Goal: Transaction & Acquisition: Purchase product/service

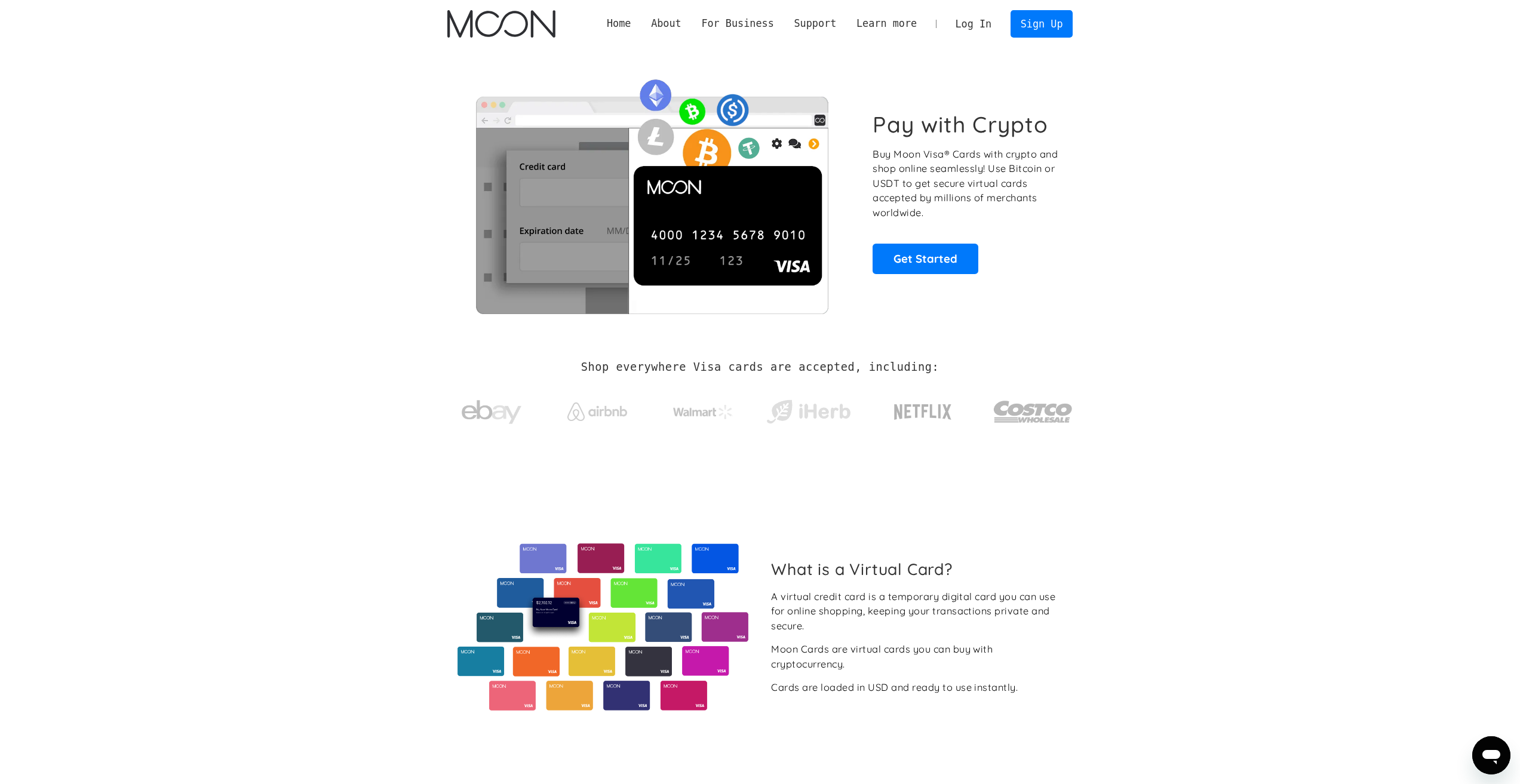
click at [976, 18] on link "Log In" at bounding box center [974, 24] width 56 height 26
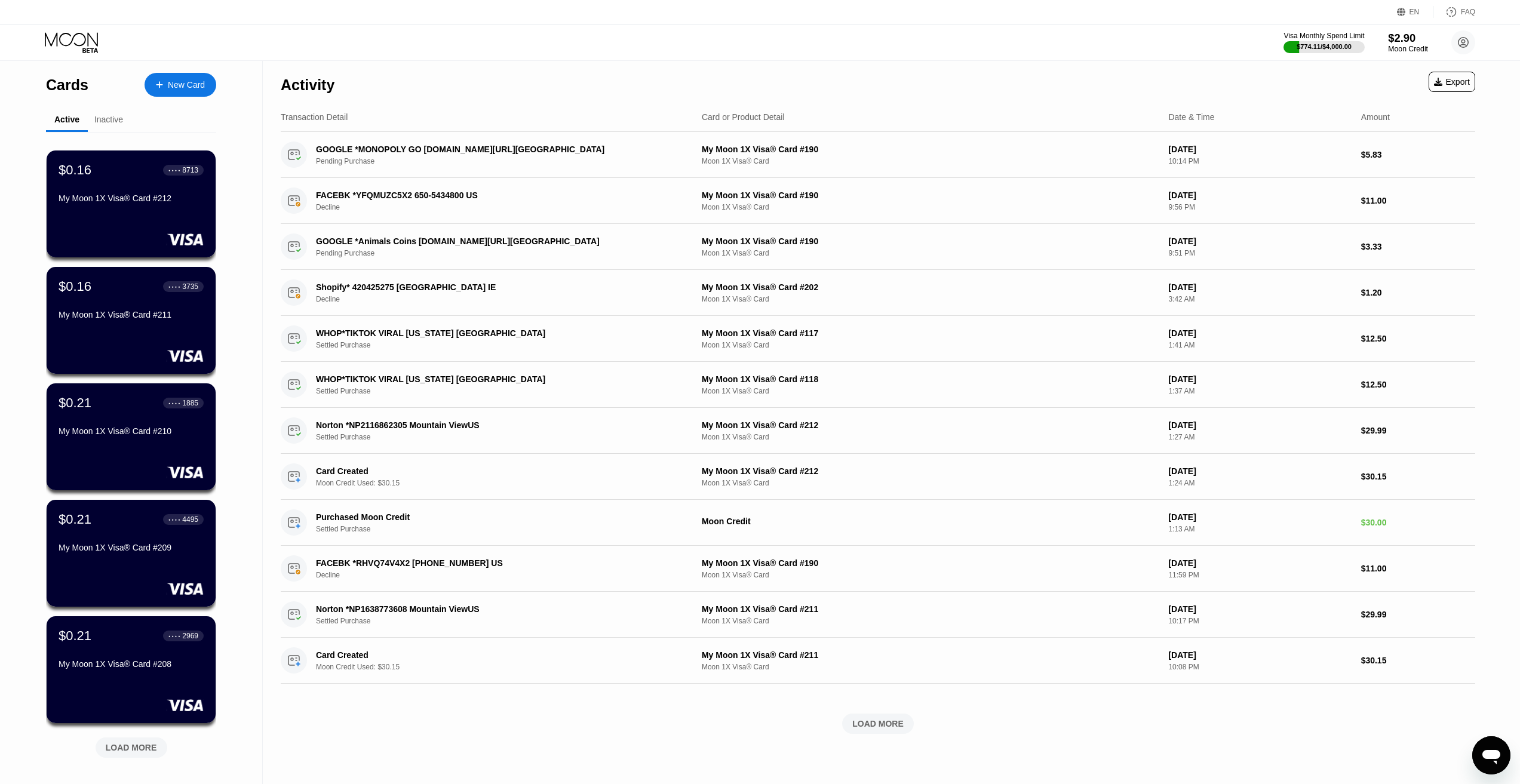
click at [1402, 44] on div "Moon Credit" at bounding box center [1408, 49] width 40 height 9
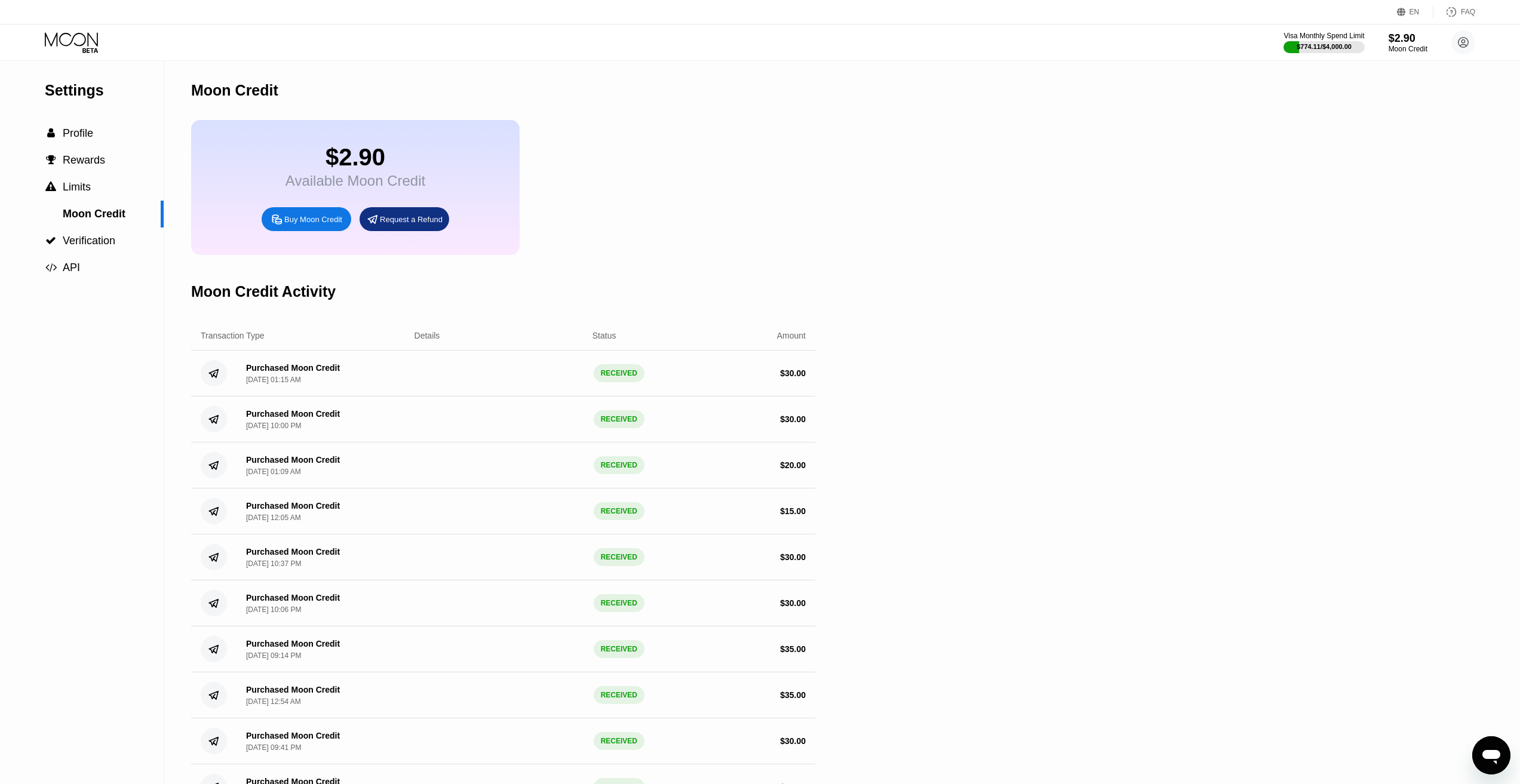
click at [326, 222] on div "Buy Moon Credit" at bounding box center [306, 219] width 90 height 24
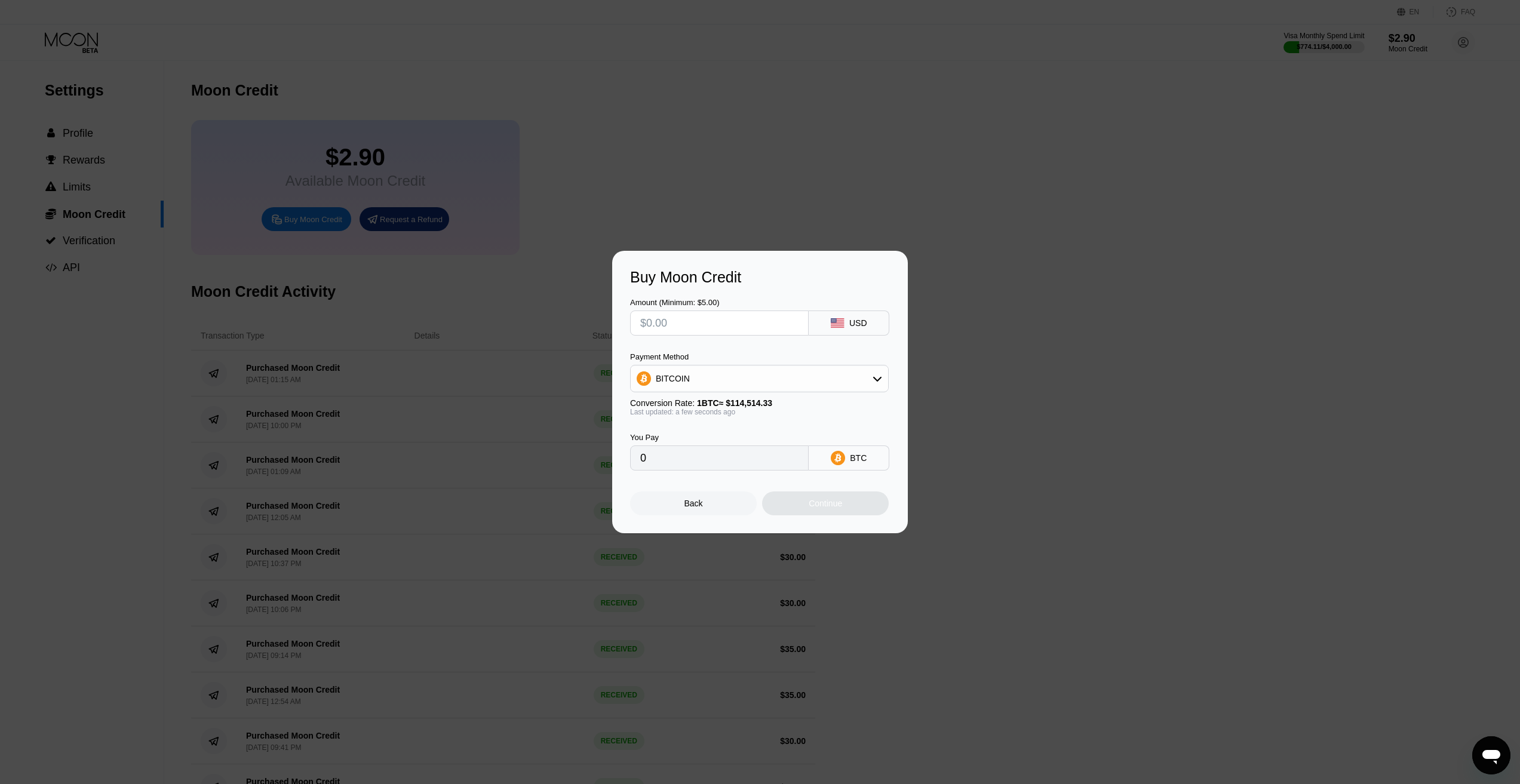
click at [684, 320] on input "text" at bounding box center [719, 323] width 158 height 24
type input "$3"
type input "0.00002620"
type input "$30"
type input "0.00026198"
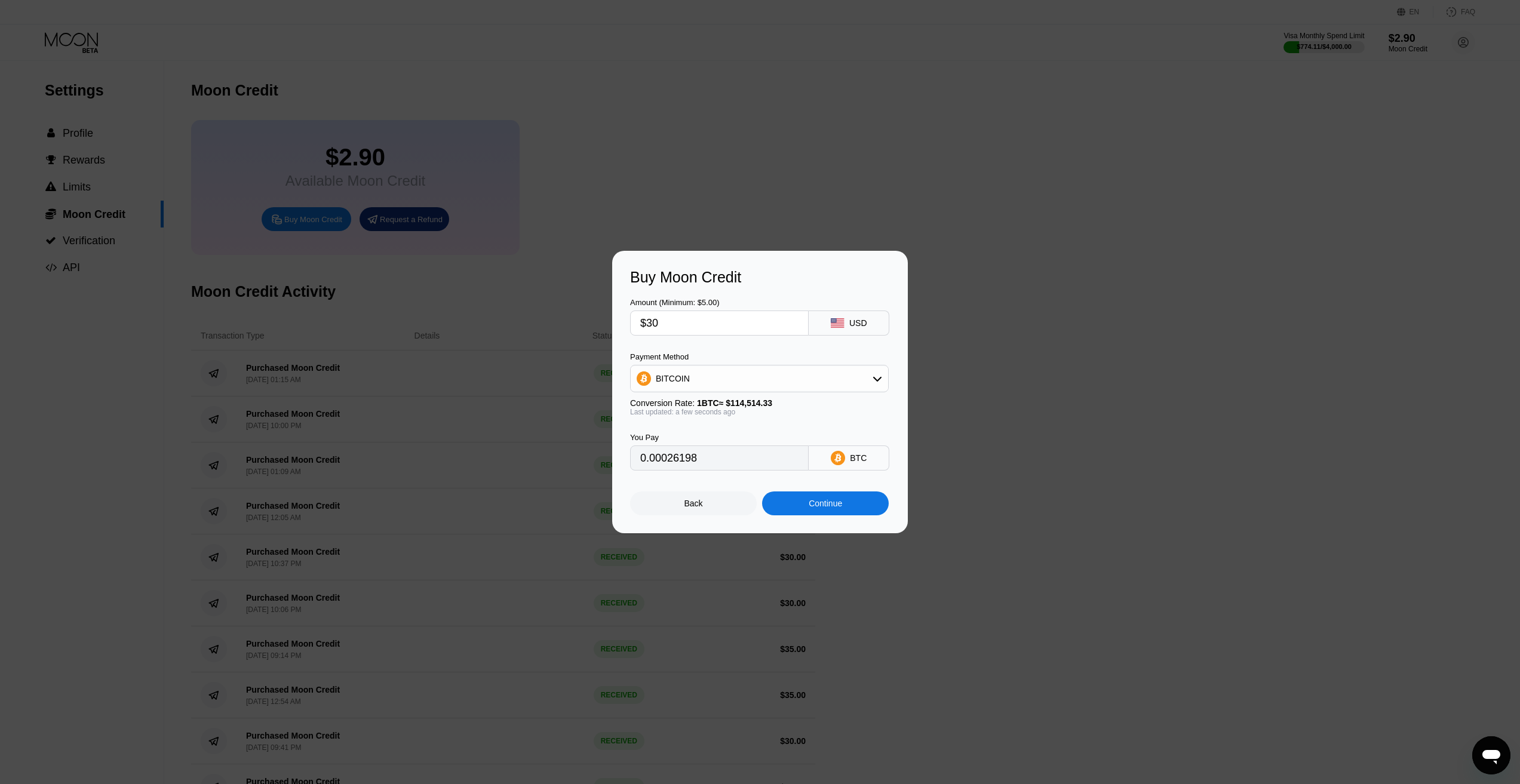
type input "$30"
click at [668, 378] on div "BITCOIN" at bounding box center [673, 378] width 34 height 10
click at [688, 465] on span "USDC on Polygon" at bounding box center [693, 463] width 68 height 10
type input "30.00000000"
click at [817, 506] on div "Continue" at bounding box center [825, 503] width 33 height 10
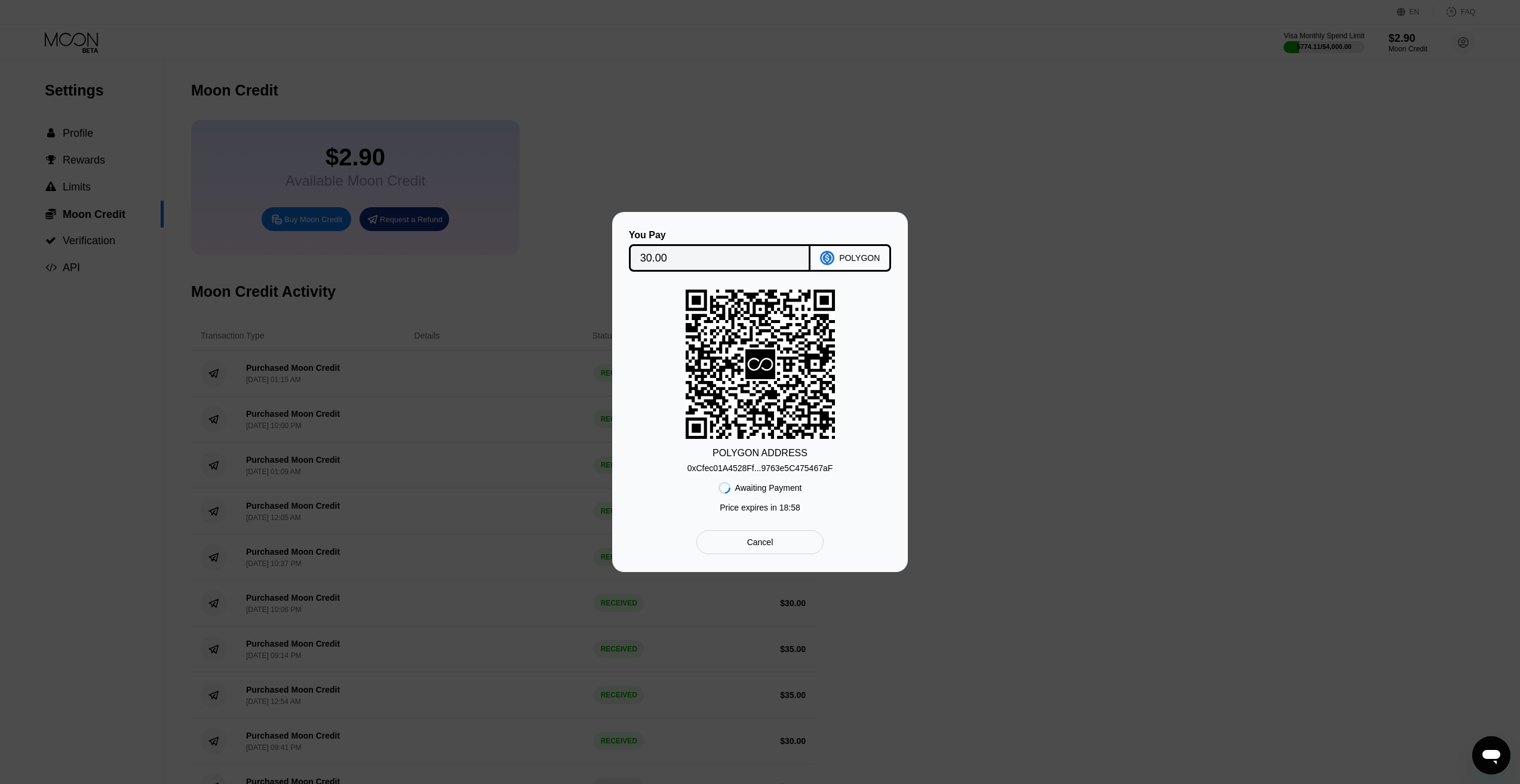
click at [771, 471] on div "0xCfec01A4528Ff...9763e5C475467aF" at bounding box center [760, 467] width 146 height 10
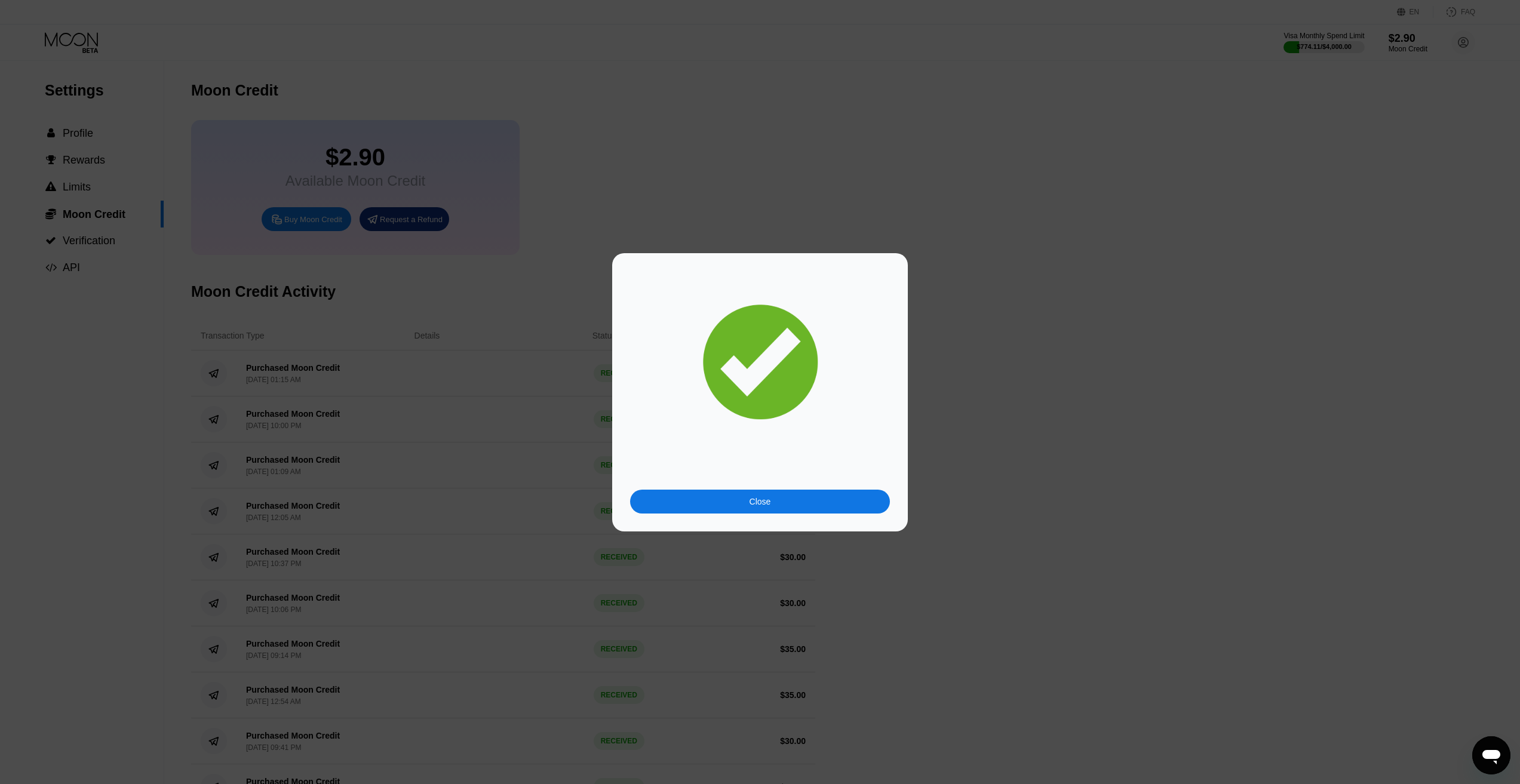
click at [757, 494] on div "Close" at bounding box center [760, 501] width 260 height 24
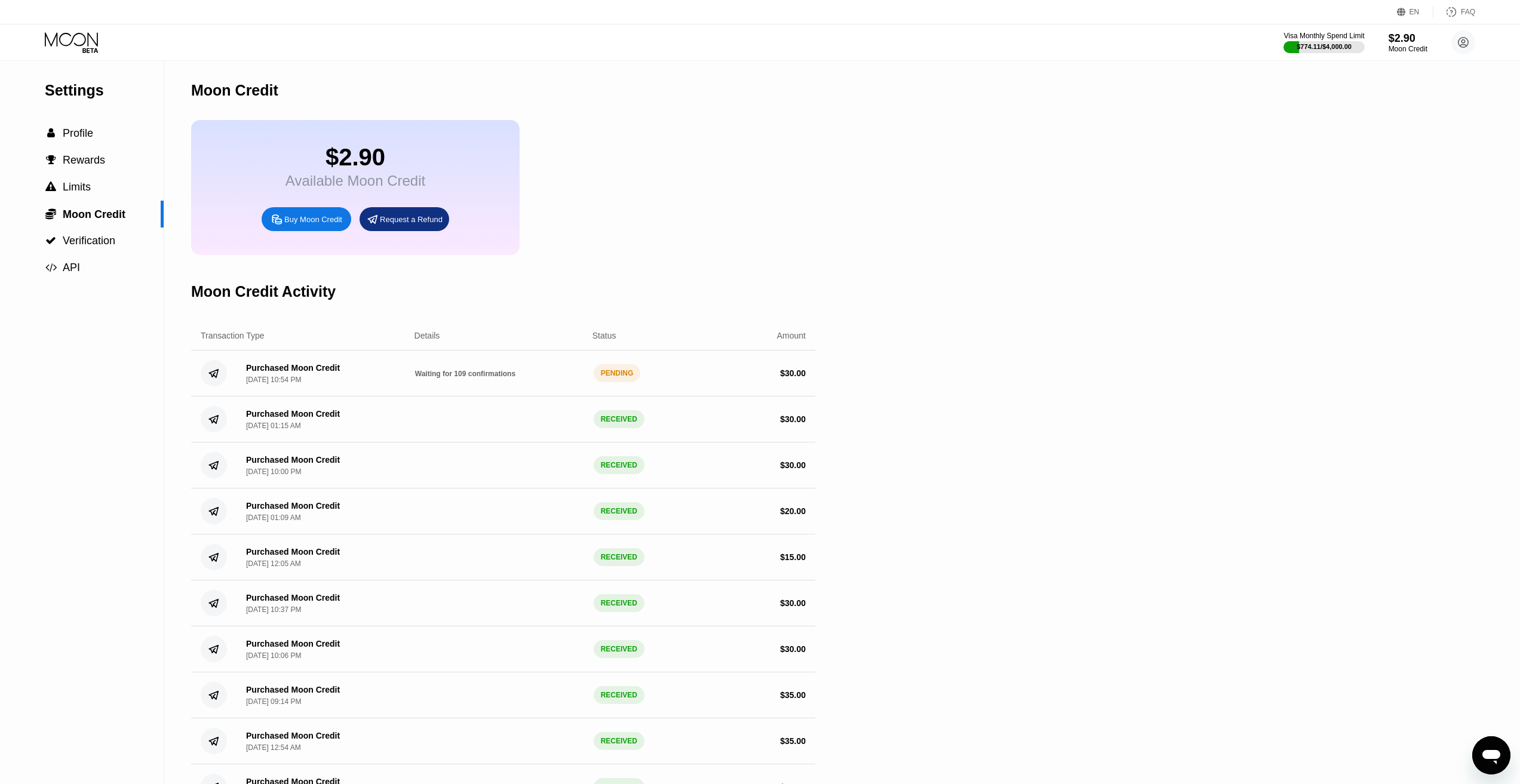
click at [86, 42] on icon at bounding box center [72, 43] width 56 height 21
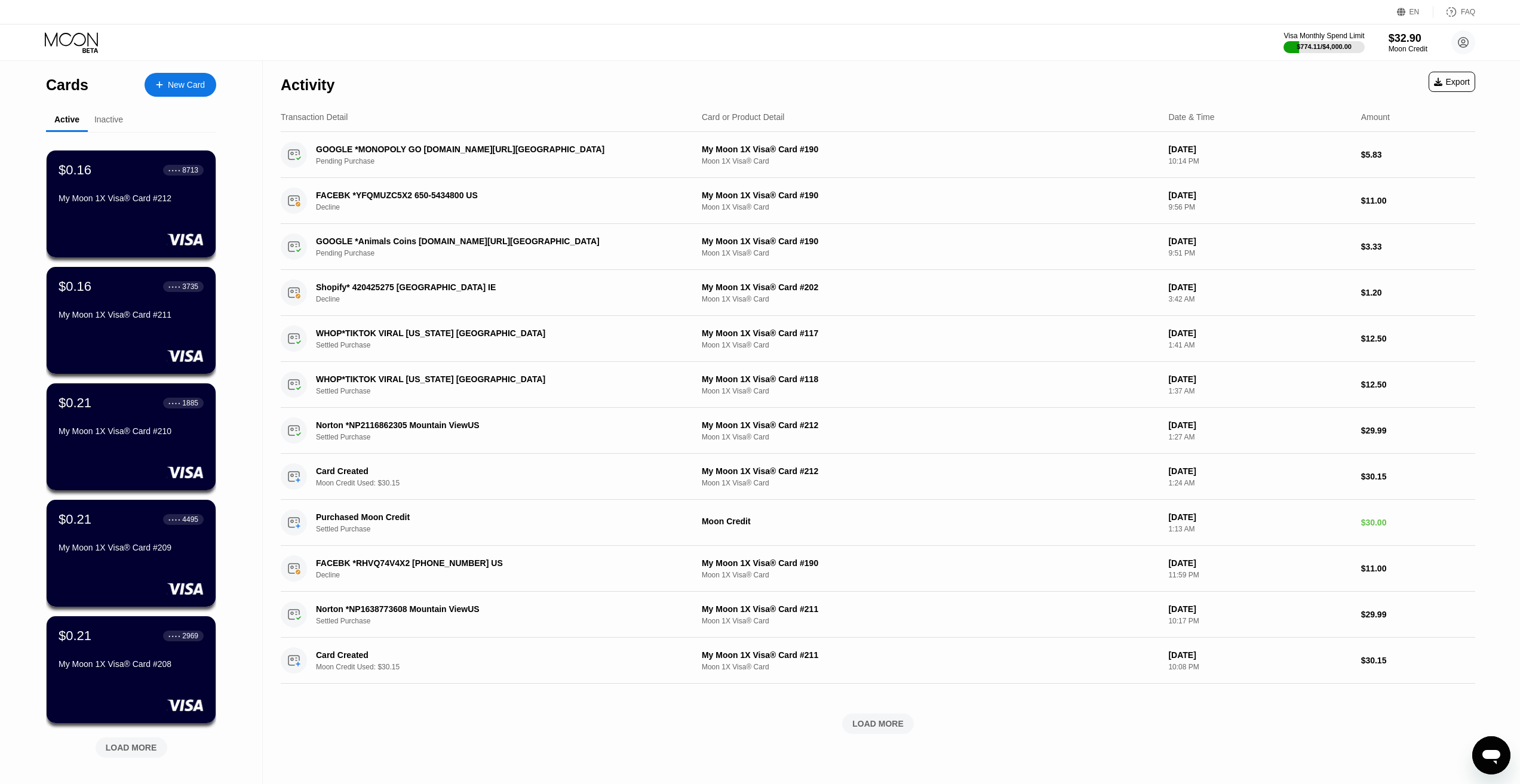
click at [65, 37] on icon at bounding box center [72, 43] width 56 height 21
click at [190, 81] on div "New Card" at bounding box center [186, 85] width 37 height 10
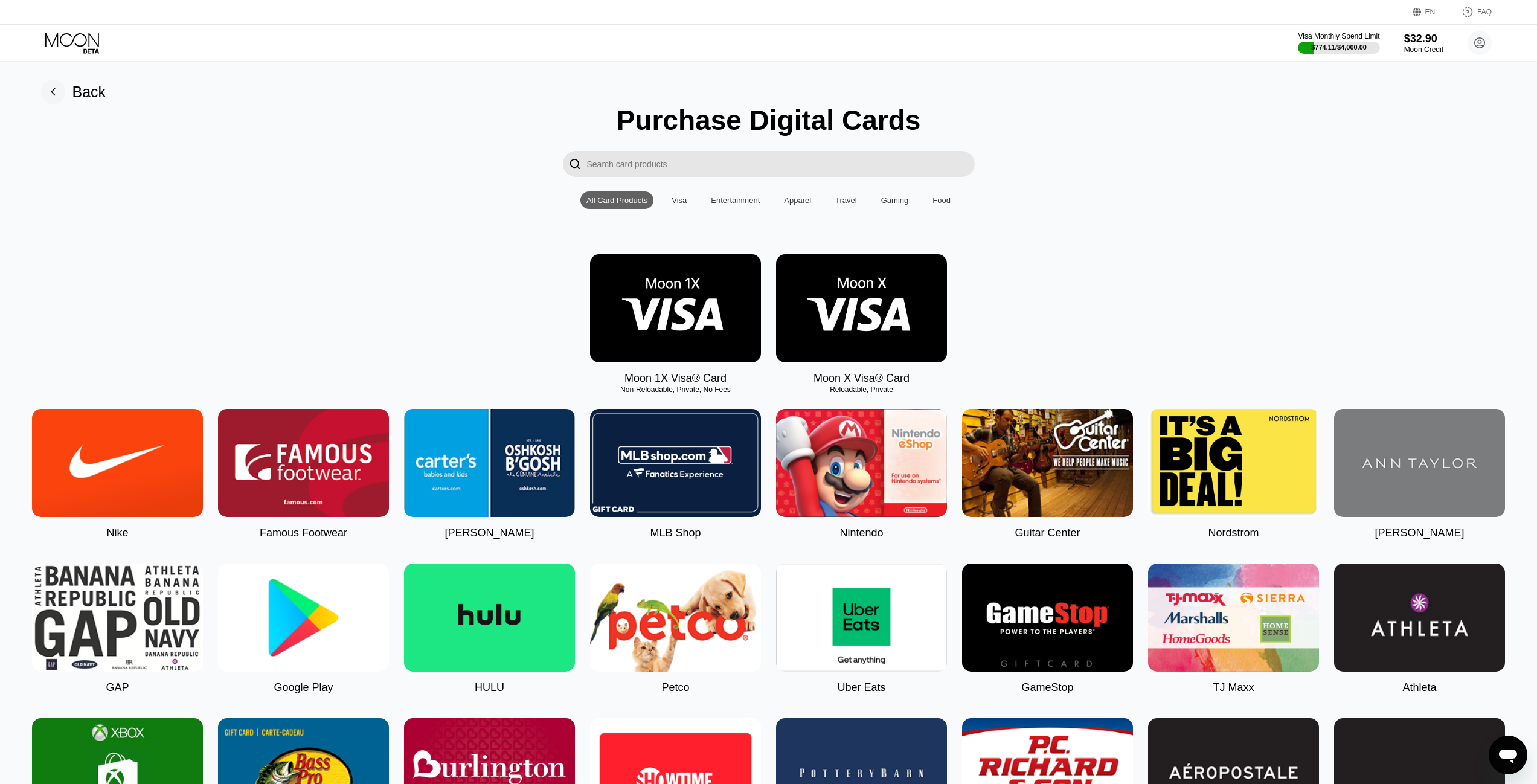
click at [683, 310] on img at bounding box center [676, 308] width 171 height 108
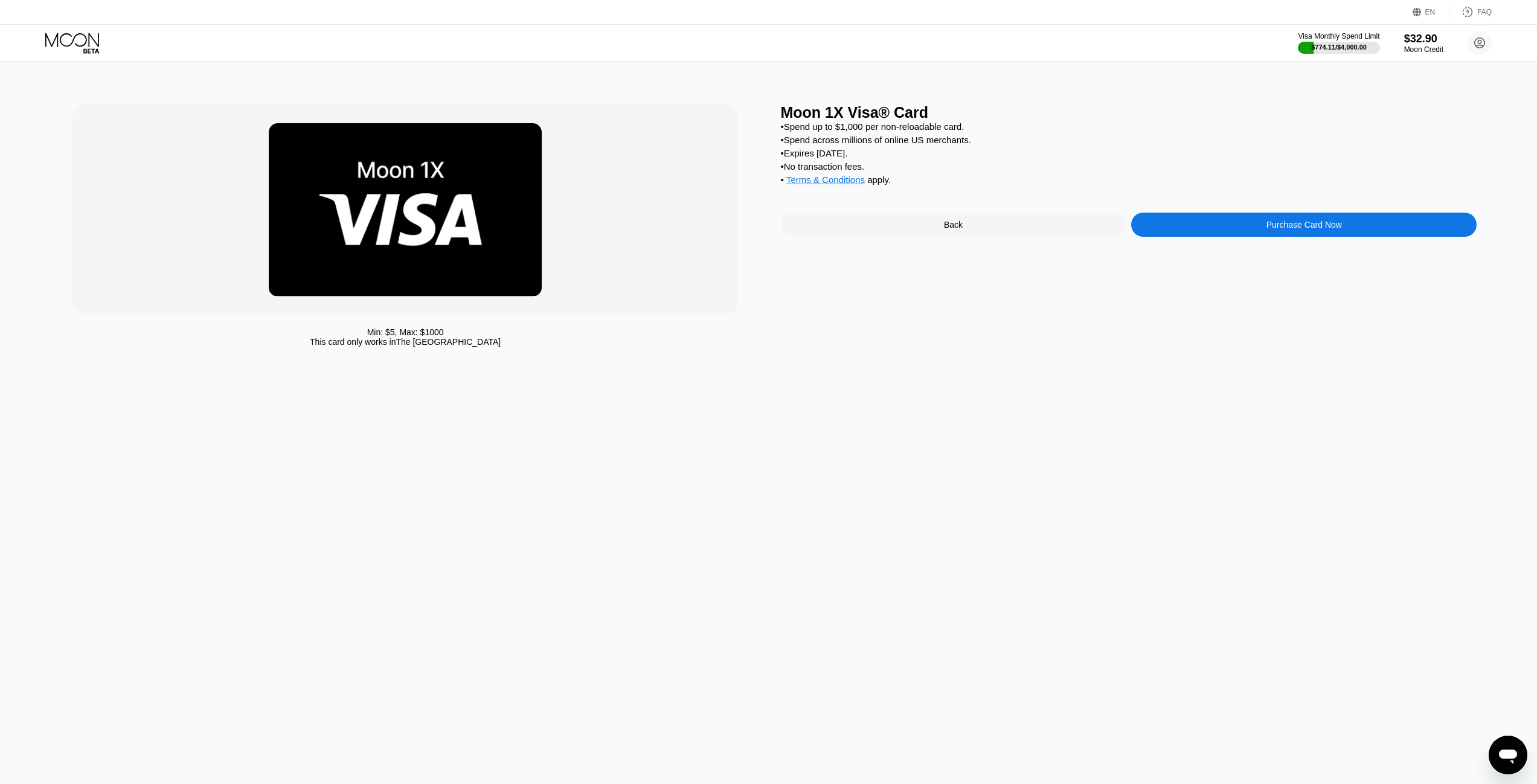
click at [1239, 235] on div "Purchase Card Now" at bounding box center [1304, 224] width 346 height 24
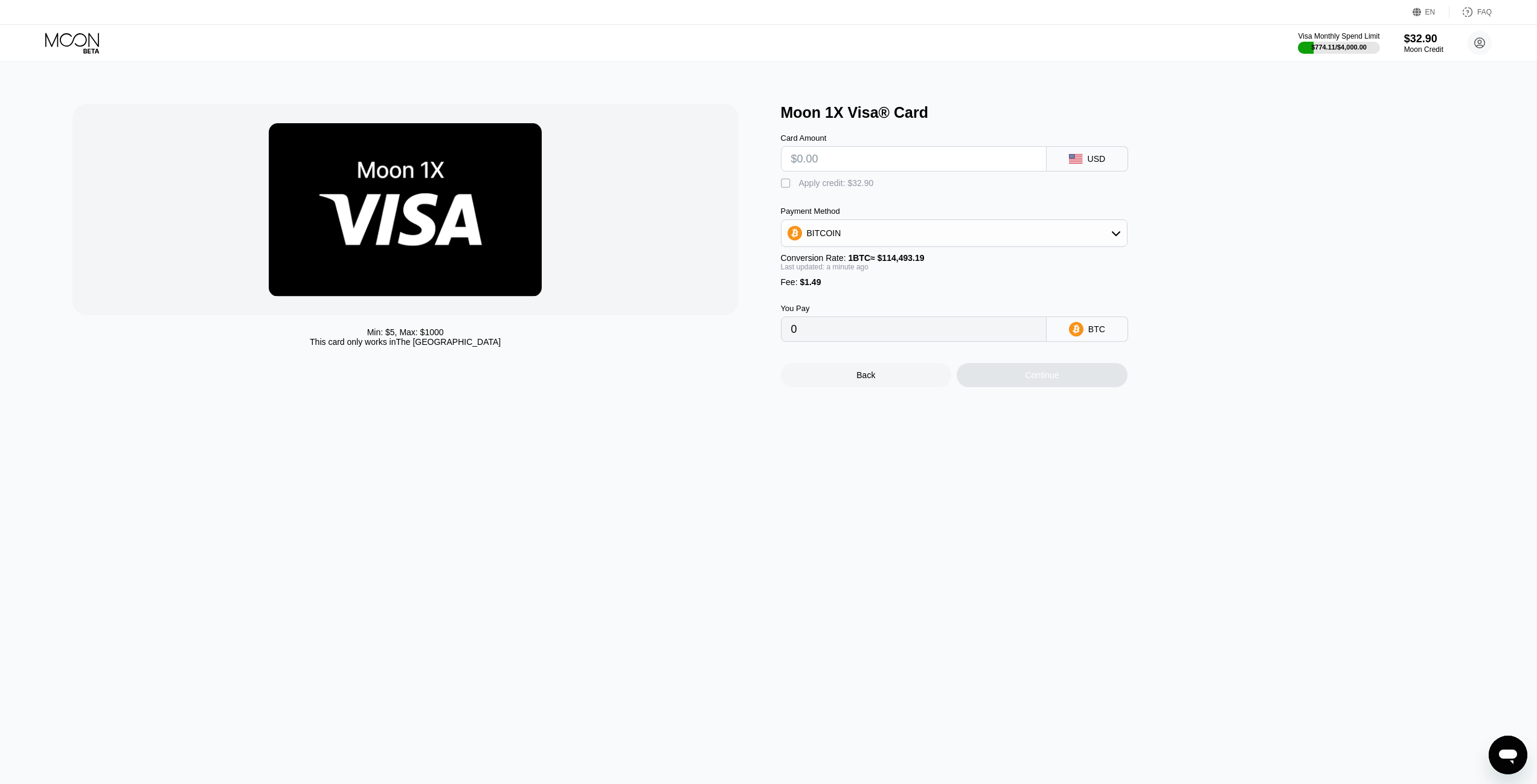
click at [849, 166] on input "text" at bounding box center [914, 158] width 245 height 24
type input "$3"
type input "0.00003922"
type input "$30"
type input "0.00027504"
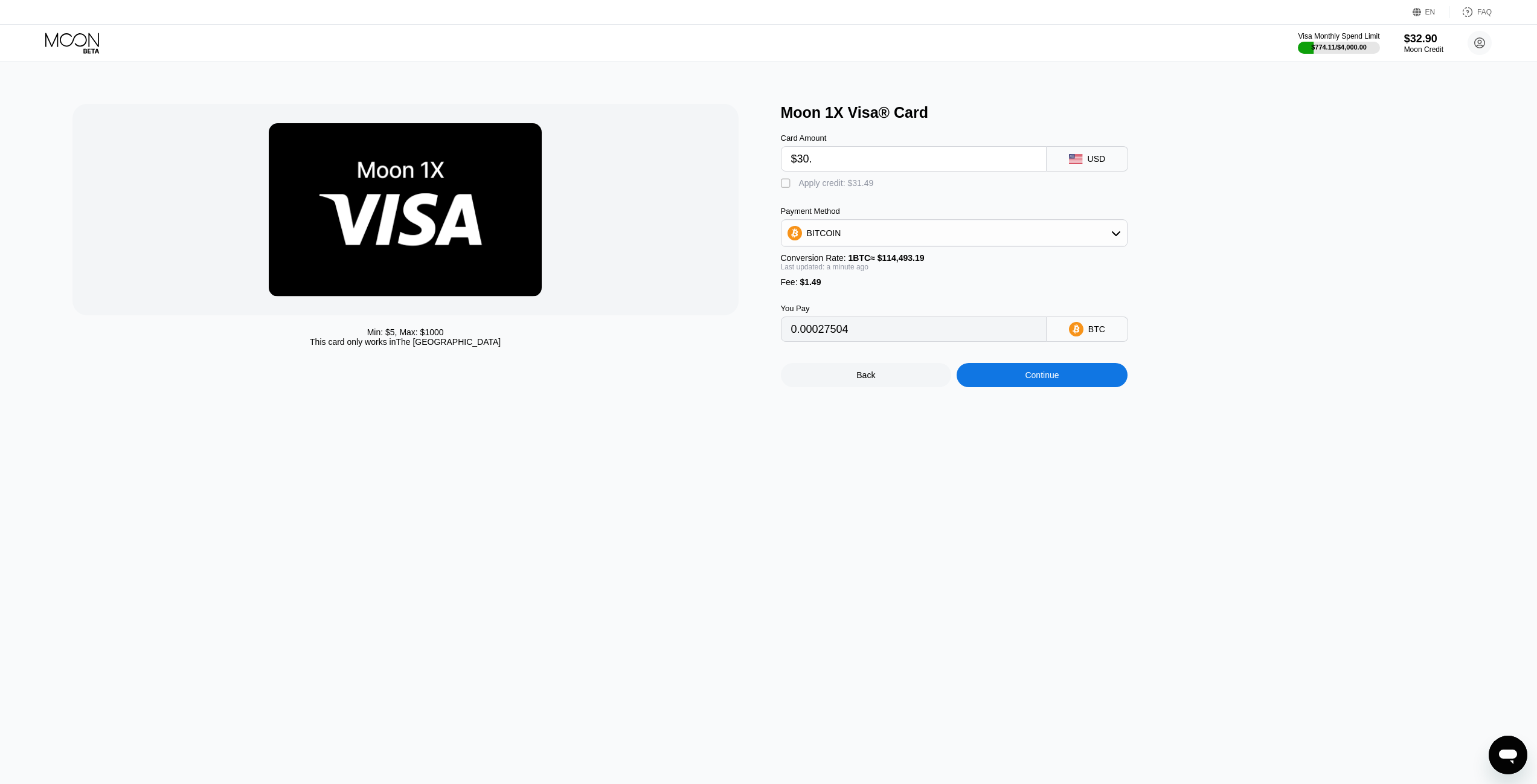
type input "$30.1"
type input "0.00027592"
type input "$30.17"
type input "0.00027653"
type input "$30.17"
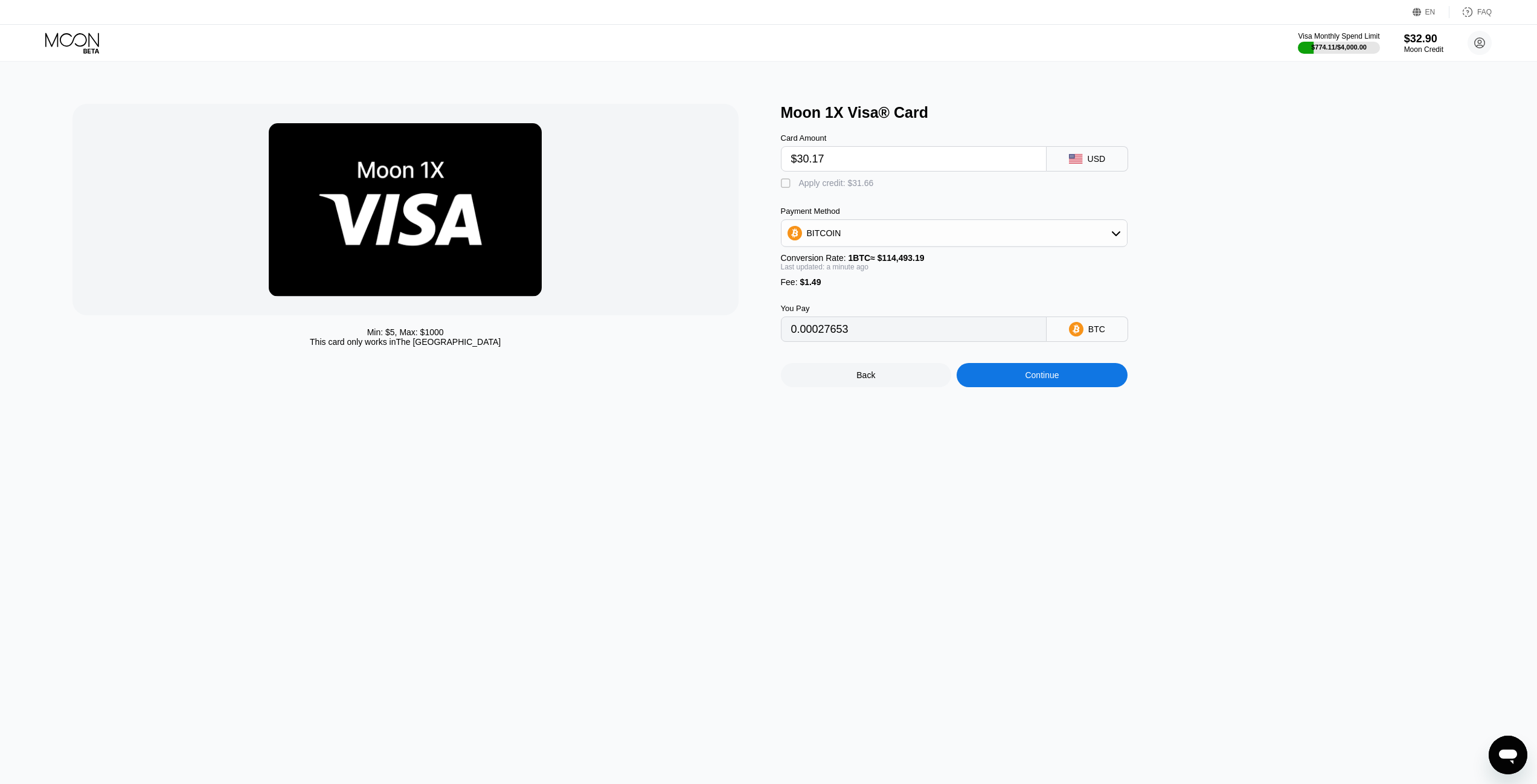
click at [845, 188] on div "Apply credit: $31.66" at bounding box center [836, 183] width 75 height 10
type input "0"
click at [1000, 387] on div "Continue" at bounding box center [1042, 374] width 171 height 24
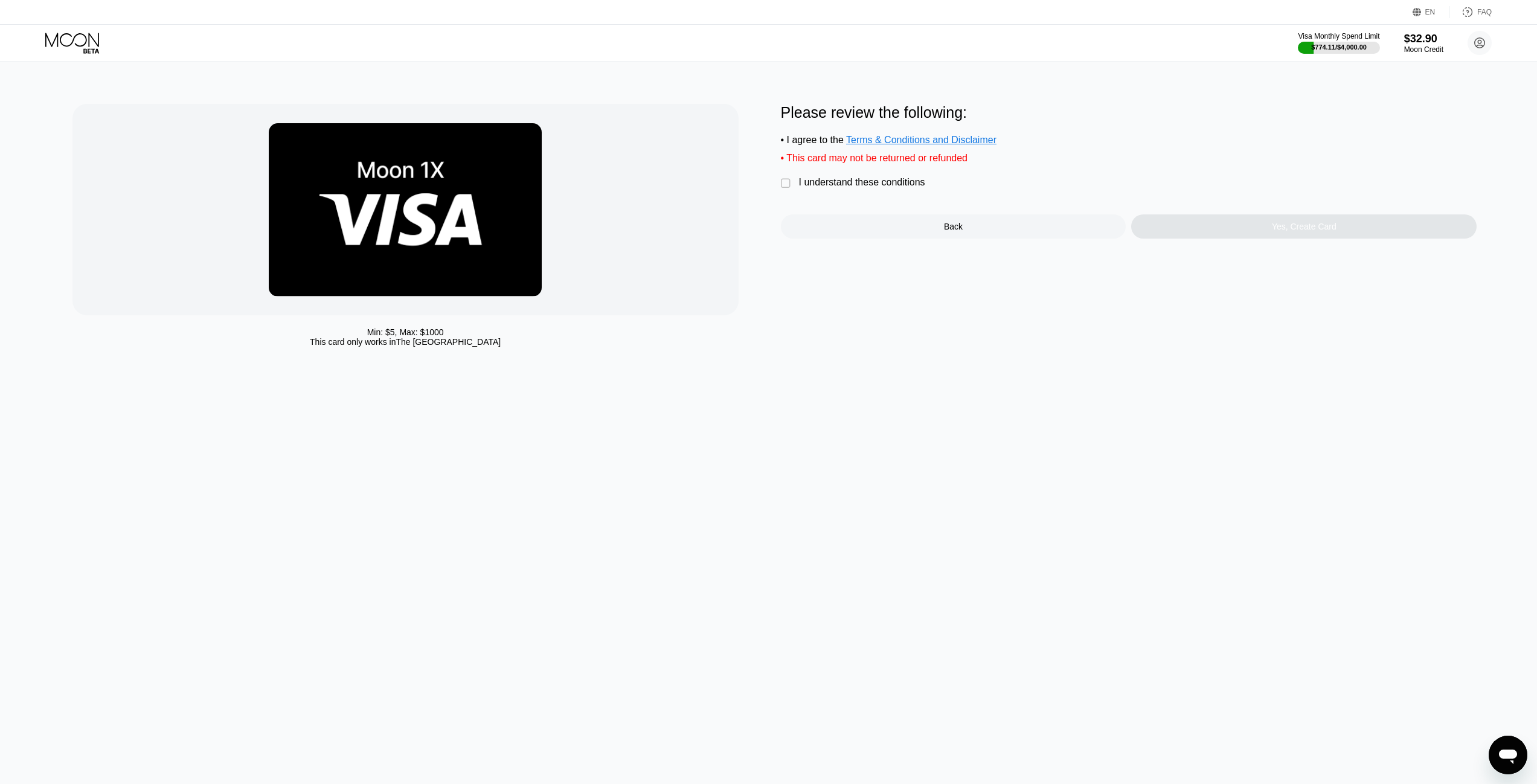
click at [829, 188] on div "I understand these conditions" at bounding box center [862, 183] width 126 height 11
click at [1181, 238] on div "Yes, Create Card" at bounding box center [1304, 226] width 346 height 24
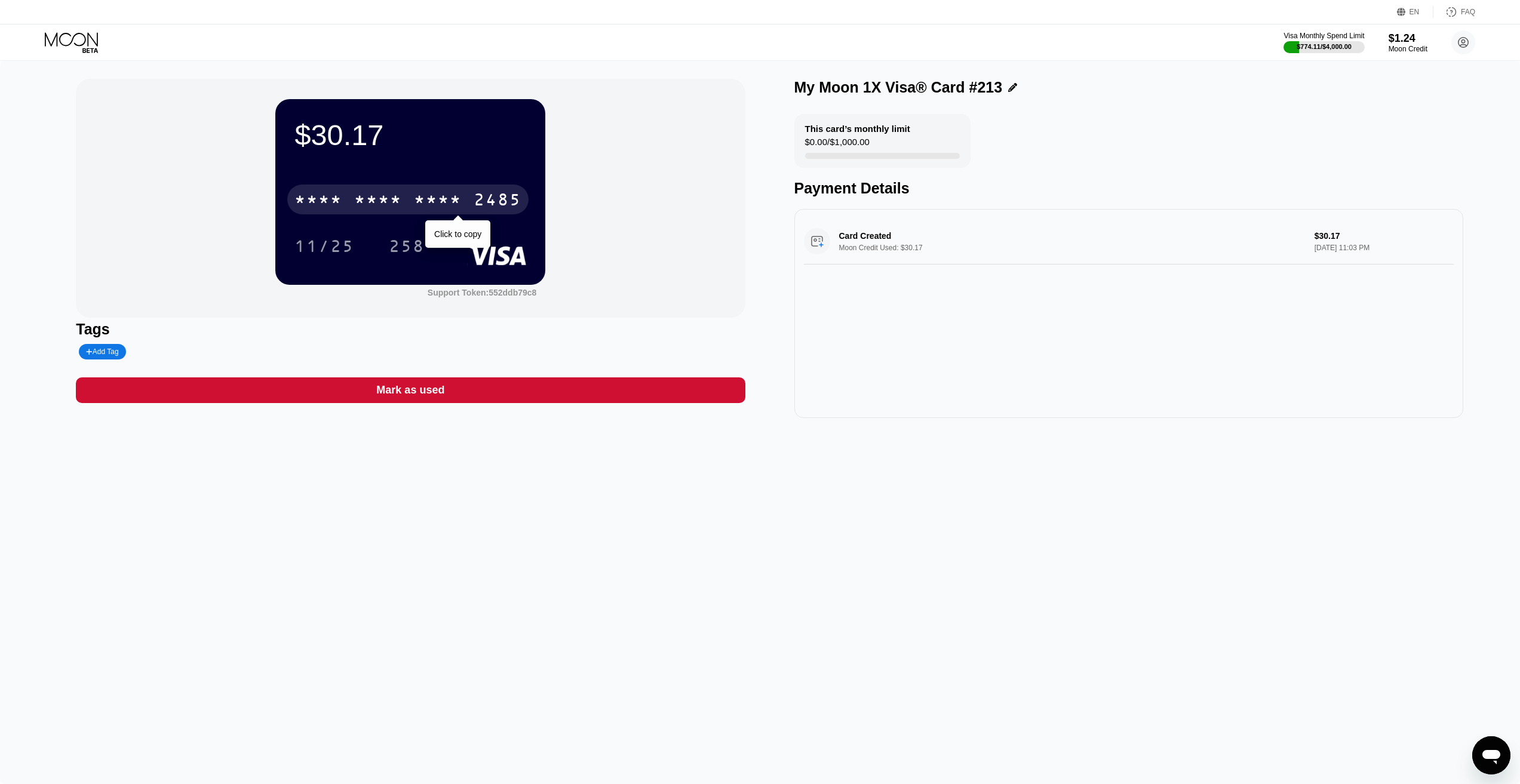
click at [440, 192] on div "* * * * * * * * * * * * 2485" at bounding box center [407, 200] width 242 height 30
click at [935, 452] on div "$30.17 4513 6500 2885 2485 11/25 258 Support Token: 552ddb79c8 Tags Add Tag Mar…" at bounding box center [760, 422] width 1520 height 723
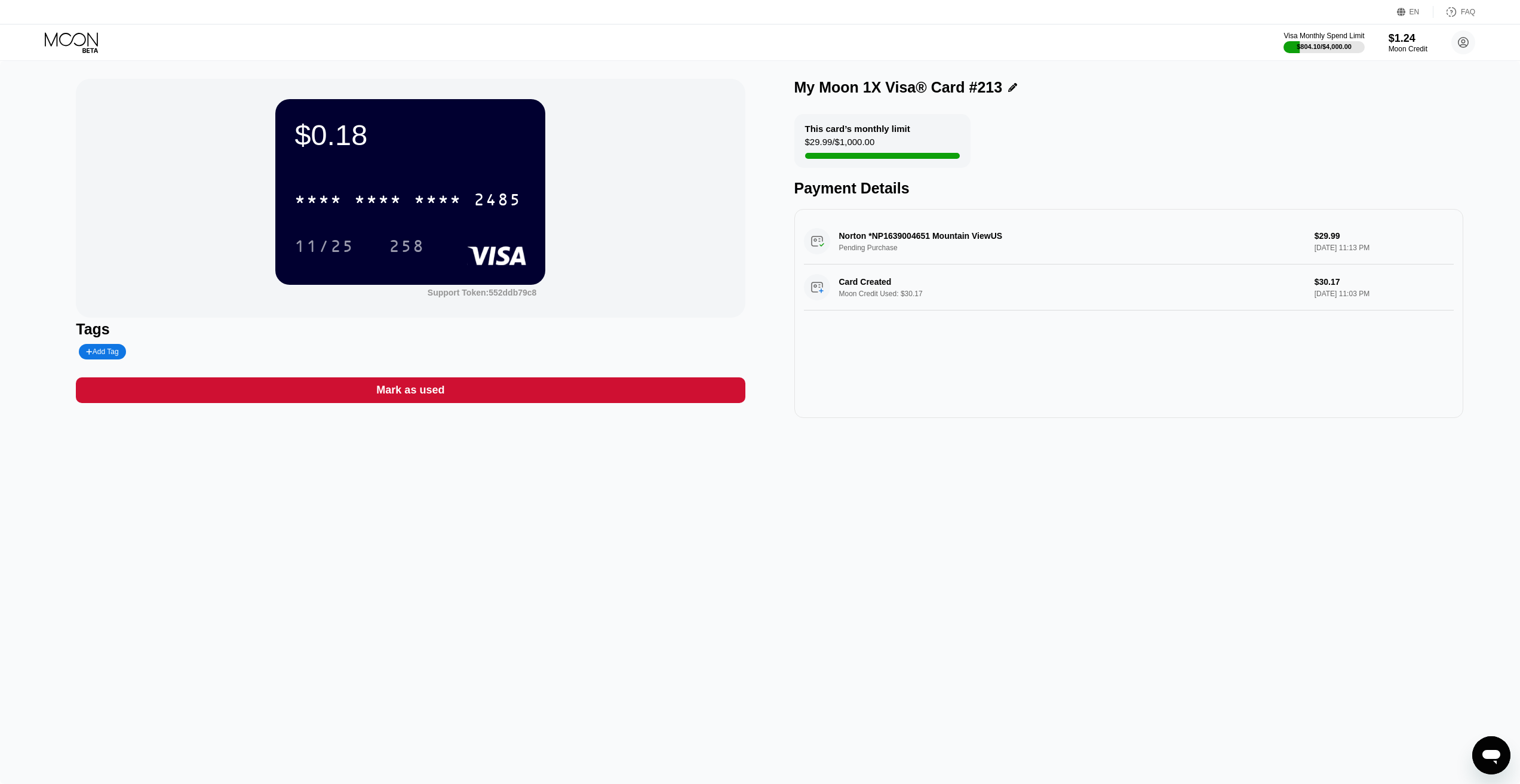
click at [962, 491] on div "$0.18 * * * * * * * * * * * * 2485 11/25 258 Support Token: 552ddb79c8 Tags Add…" at bounding box center [760, 422] width 1520 height 723
